Goal: Task Accomplishment & Management: Manage account settings

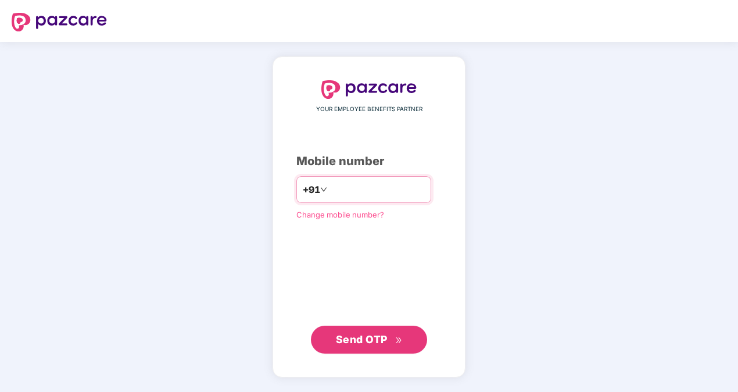
click at [329, 188] on input "**********" at bounding box center [376, 189] width 95 height 19
type input "**********"
click at [357, 341] on span "Send OTP" at bounding box center [362, 339] width 52 height 12
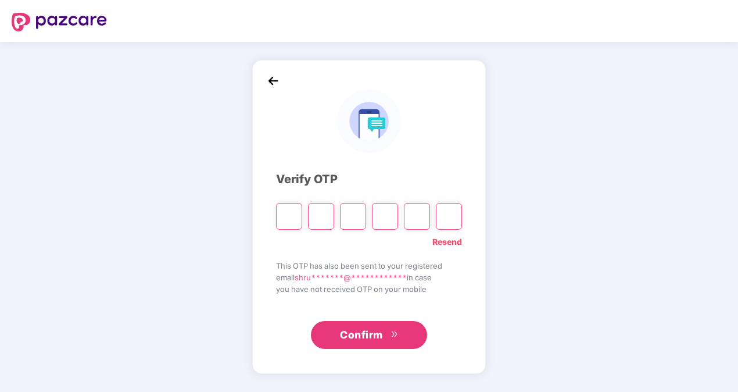
type input "*"
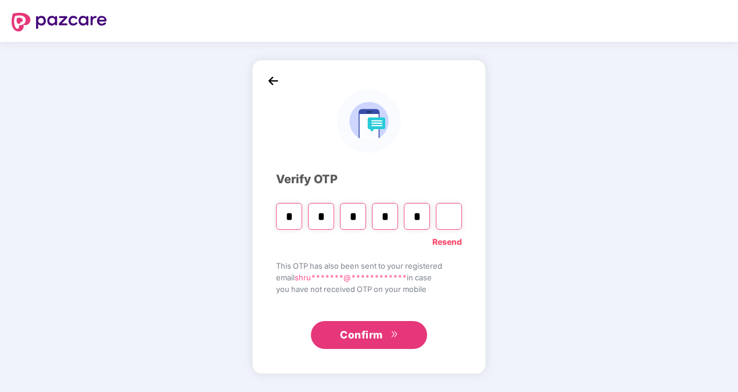
type input "*"
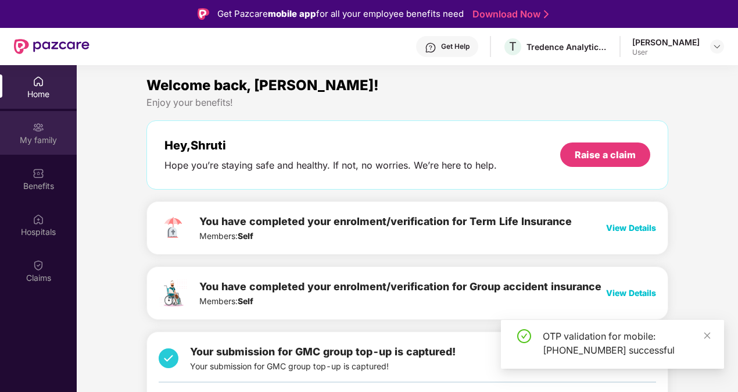
click at [37, 132] on img at bounding box center [39, 127] width 12 height 12
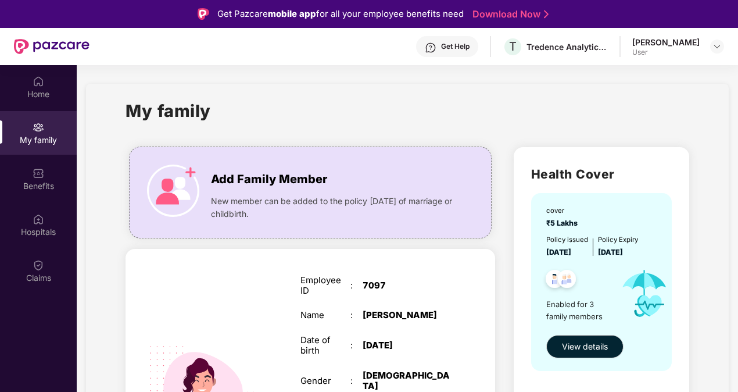
drag, startPoint x: 447, startPoint y: 119, endPoint x: 390, endPoint y: 105, distance: 58.5
click at [390, 105] on div "My family" at bounding box center [408, 118] width 564 height 40
click at [30, 170] on div "Benefits" at bounding box center [38, 179] width 77 height 44
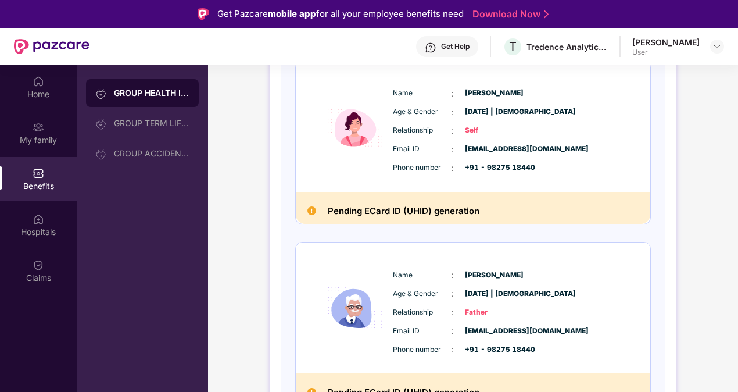
scroll to position [291, 0]
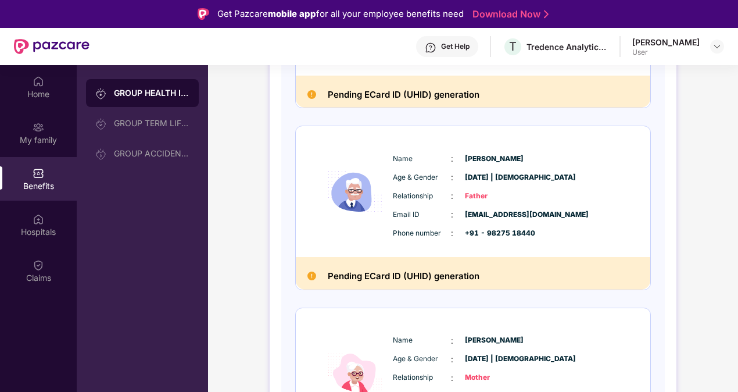
click at [377, 277] on h2 "Pending ECard ID (UHID) generation" at bounding box center [404, 275] width 152 height 15
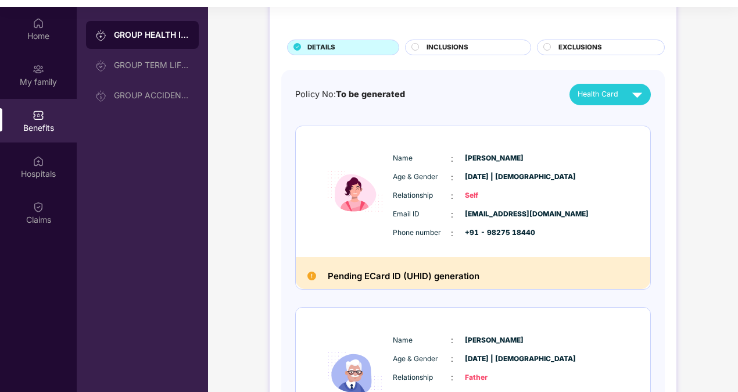
scroll to position [0, 0]
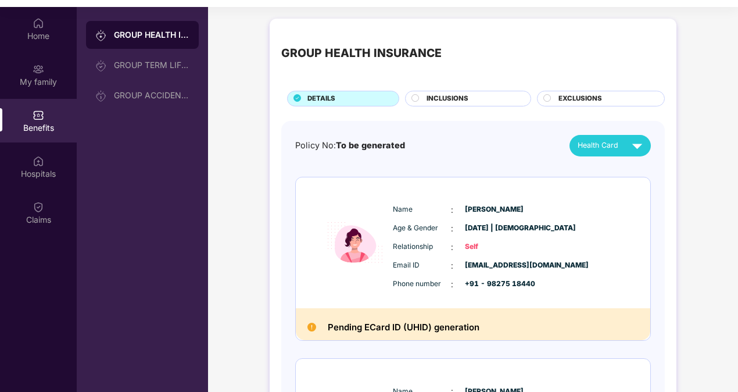
click at [475, 96] on div "INCLUSIONS" at bounding box center [473, 100] width 104 height 12
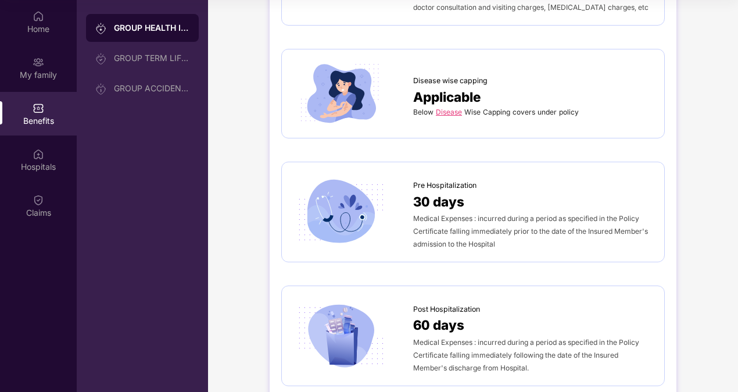
scroll to position [474, 0]
